Goal: Information Seeking & Learning: Learn about a topic

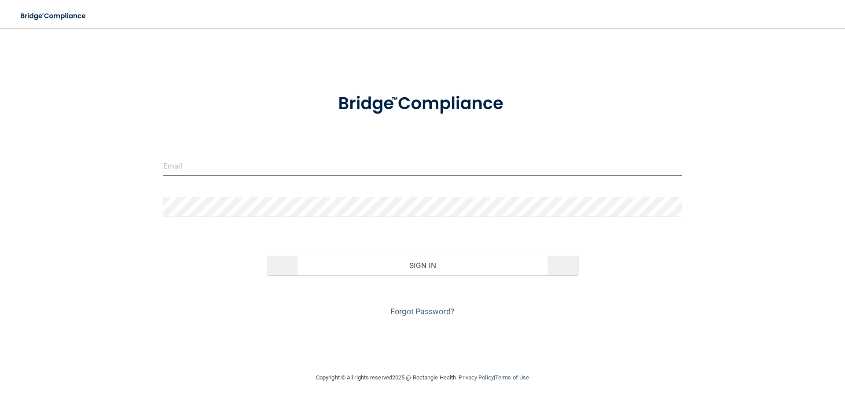
type input "[EMAIL_ADDRESS][DOMAIN_NAME]"
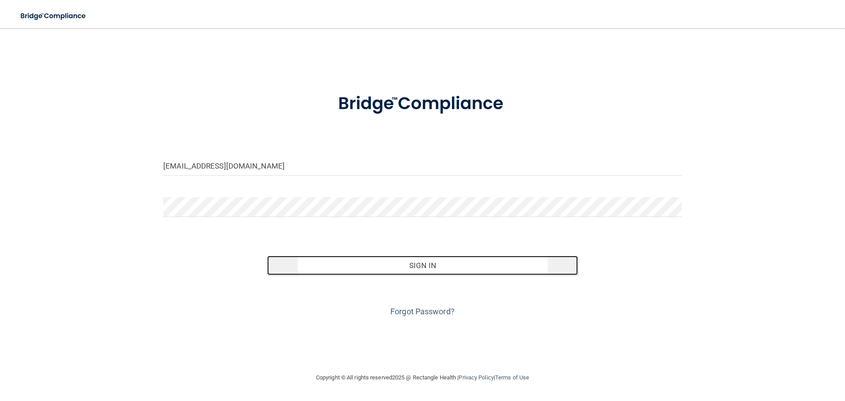
click at [418, 265] on button "Sign In" at bounding box center [422, 265] width 311 height 19
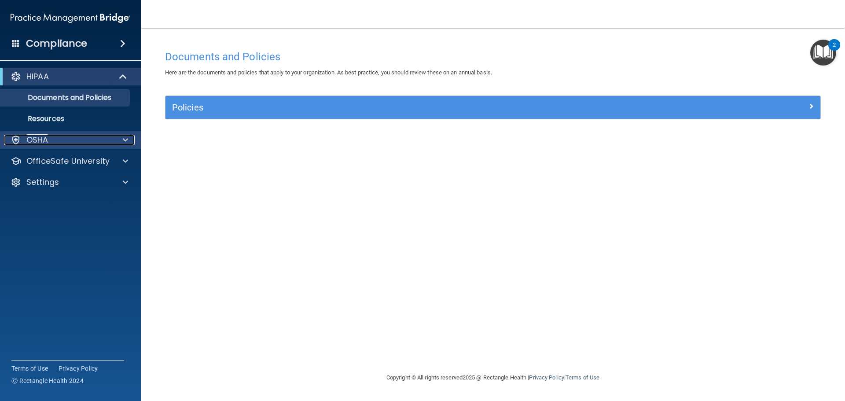
click at [67, 137] on div "OSHA" at bounding box center [58, 140] width 109 height 11
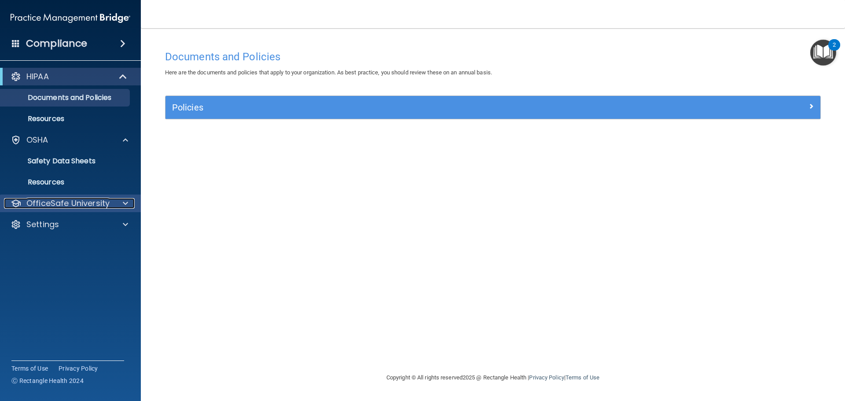
click at [95, 203] on p "OfficeSafe University" at bounding box center [67, 203] width 83 height 11
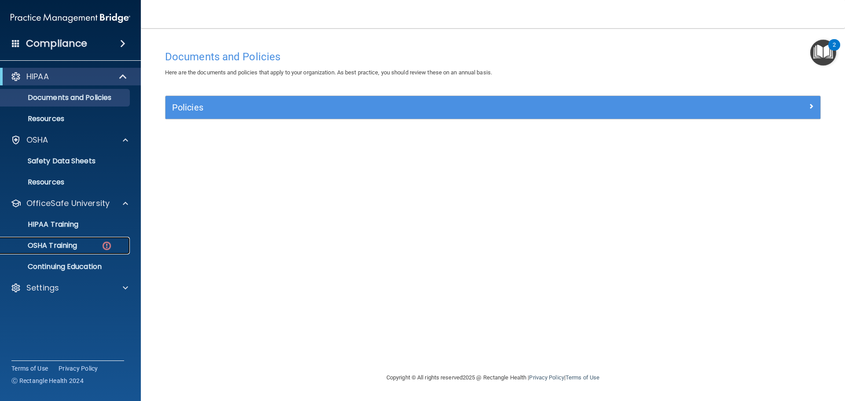
click at [87, 247] on div "OSHA Training" at bounding box center [66, 245] width 120 height 9
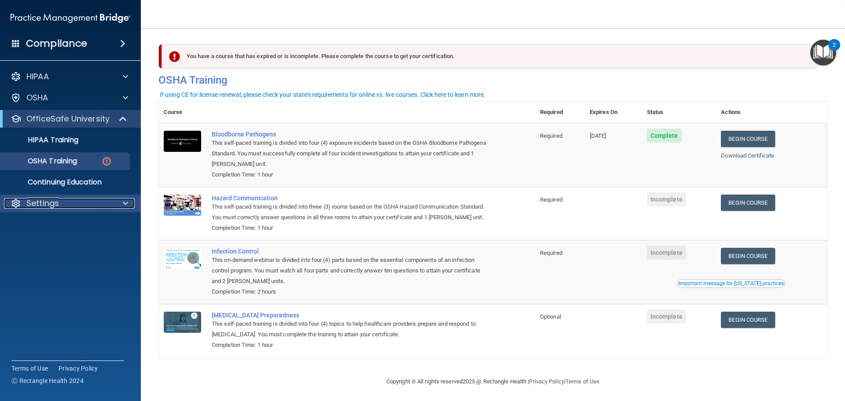
click at [115, 200] on div at bounding box center [124, 203] width 22 height 11
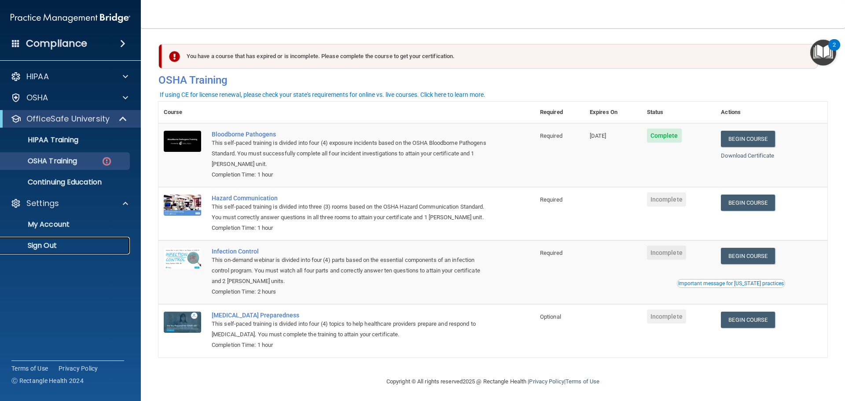
click at [44, 244] on p "Sign Out" at bounding box center [66, 245] width 120 height 9
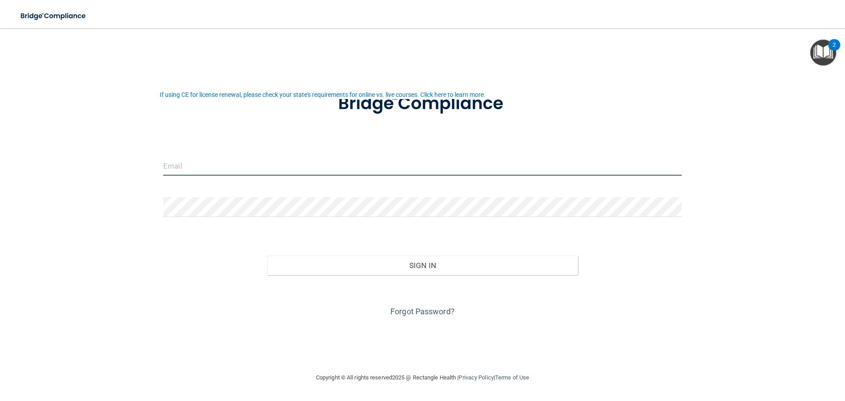
type input "[EMAIL_ADDRESS][DOMAIN_NAME]"
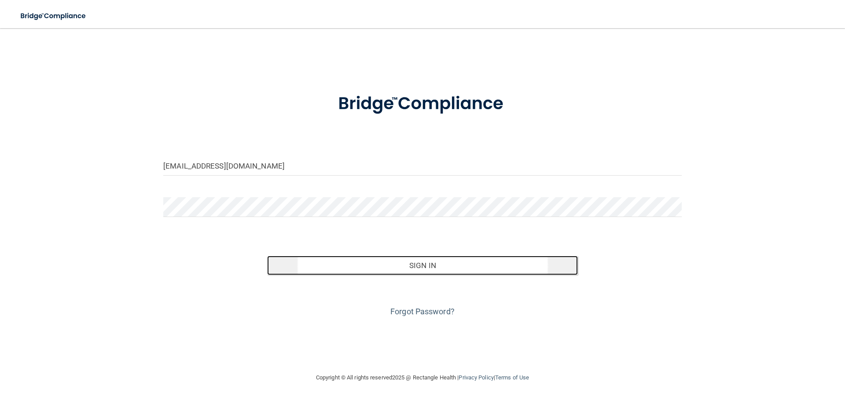
click at [399, 265] on button "Sign In" at bounding box center [422, 265] width 311 height 19
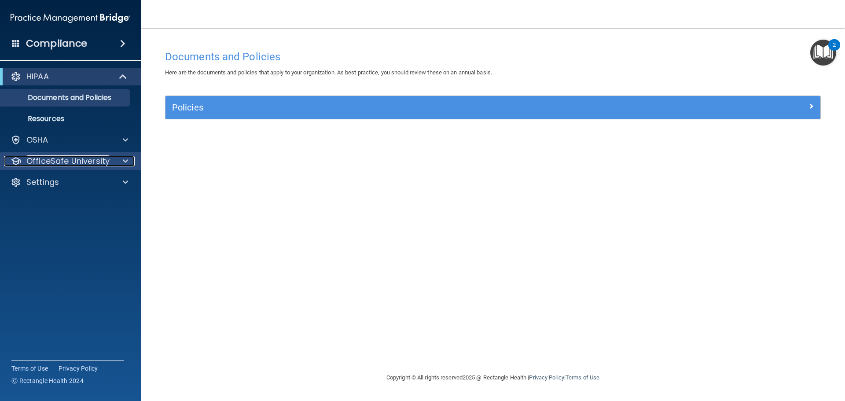
click at [80, 163] on p "OfficeSafe University" at bounding box center [67, 161] width 83 height 11
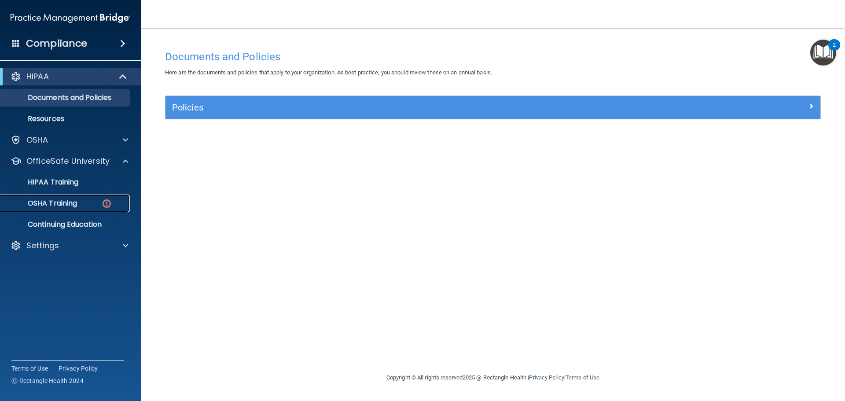
click at [84, 197] on link "OSHA Training" at bounding box center [60, 204] width 139 height 18
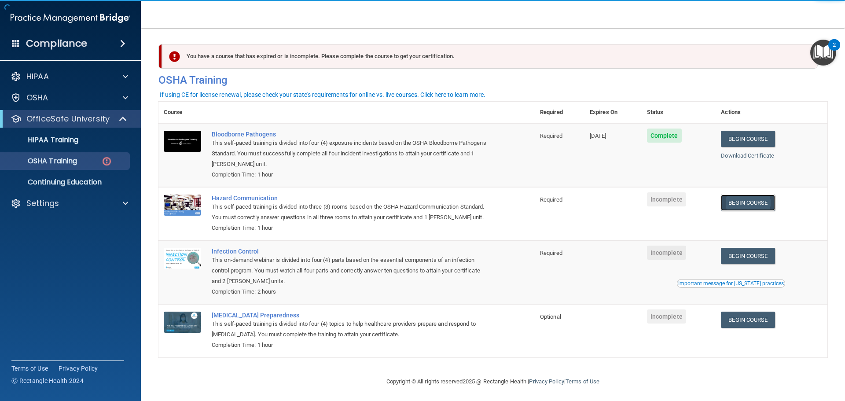
click at [747, 199] on link "Begin Course" at bounding box center [748, 203] width 54 height 16
